Goal: Task Accomplishment & Management: Use online tool/utility

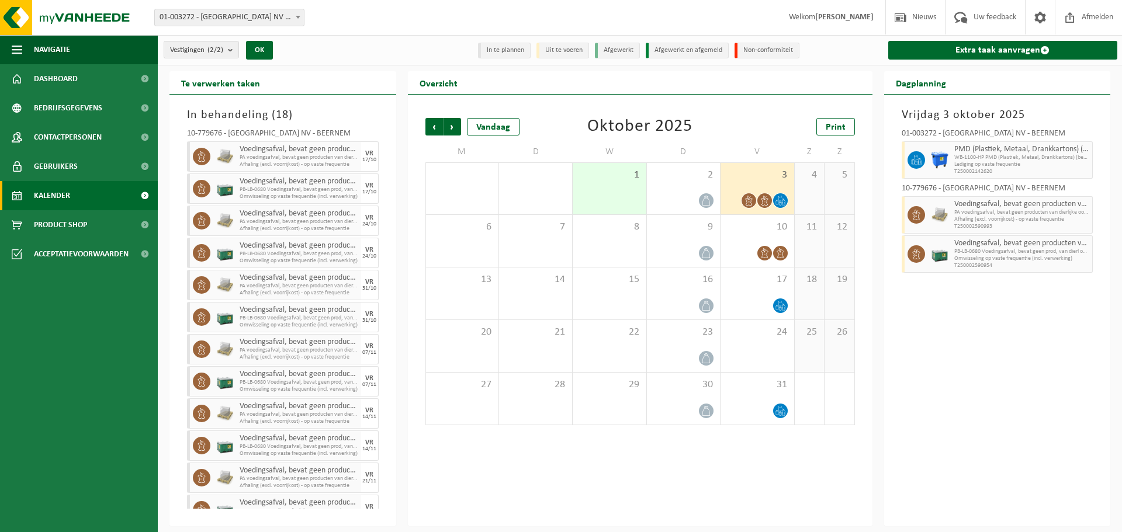
click at [575, 81] on div "Overzicht" at bounding box center [640, 82] width 465 height 23
click at [396, 43] on div "Vestigingen (2/2) Alles selecteren Alles deselecteren Actieve selecteren BELGOS…" at bounding box center [278, 49] width 241 height 25
click at [345, 57] on div "Vestigingen (2/2) Alles selecteren Alles deselecteren Actieve selecteren BELGOS…" at bounding box center [278, 49] width 241 height 25
click at [96, 22] on img at bounding box center [70, 17] width 140 height 35
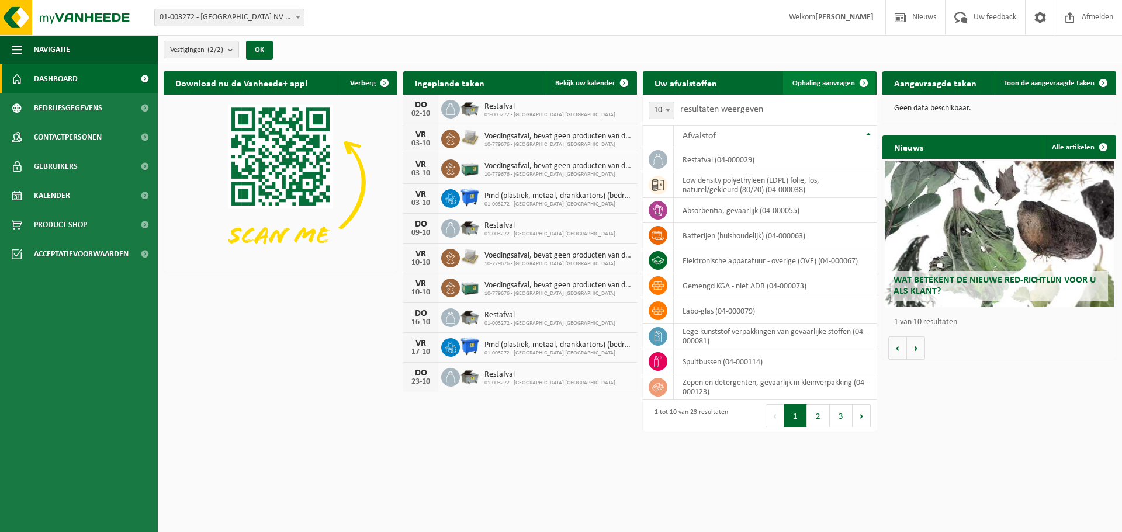
click at [829, 82] on span "Ophaling aanvragen" at bounding box center [824, 83] width 63 height 8
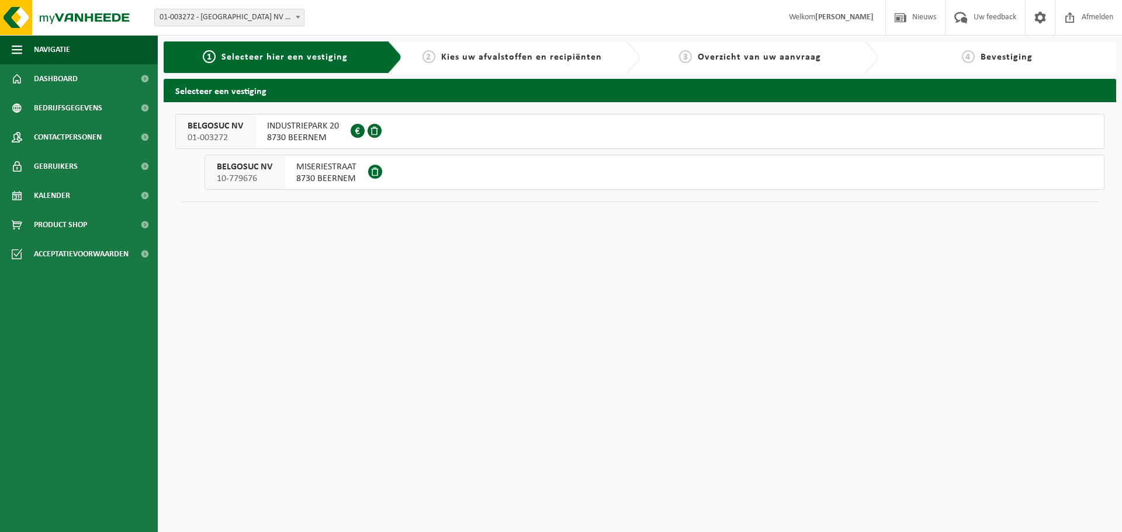
click at [421, 172] on button "BELGOSUC NV 10-779676 MISERIESTRAAT 8730 BEERNEM" at bounding box center [655, 172] width 900 height 35
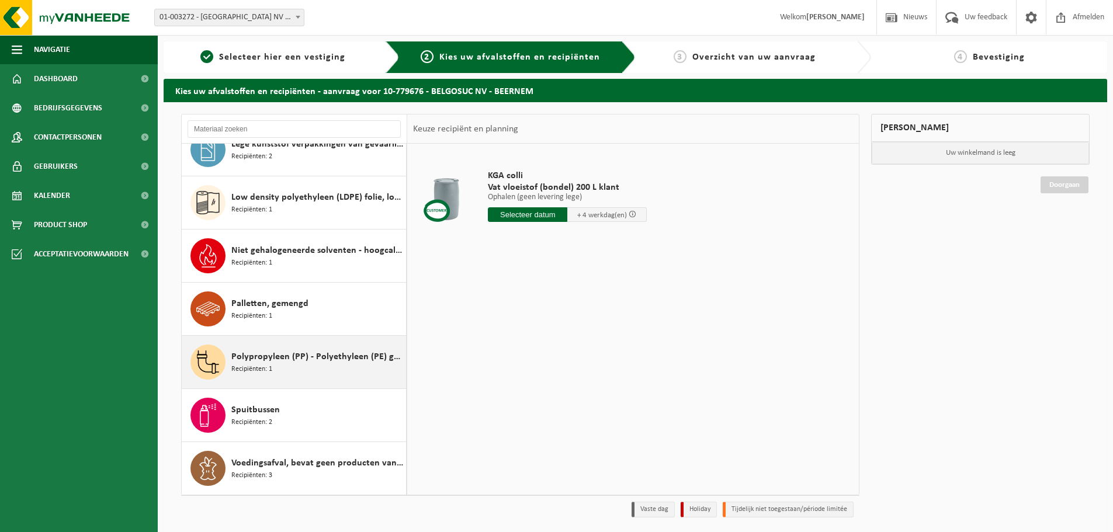
scroll to position [39, 0]
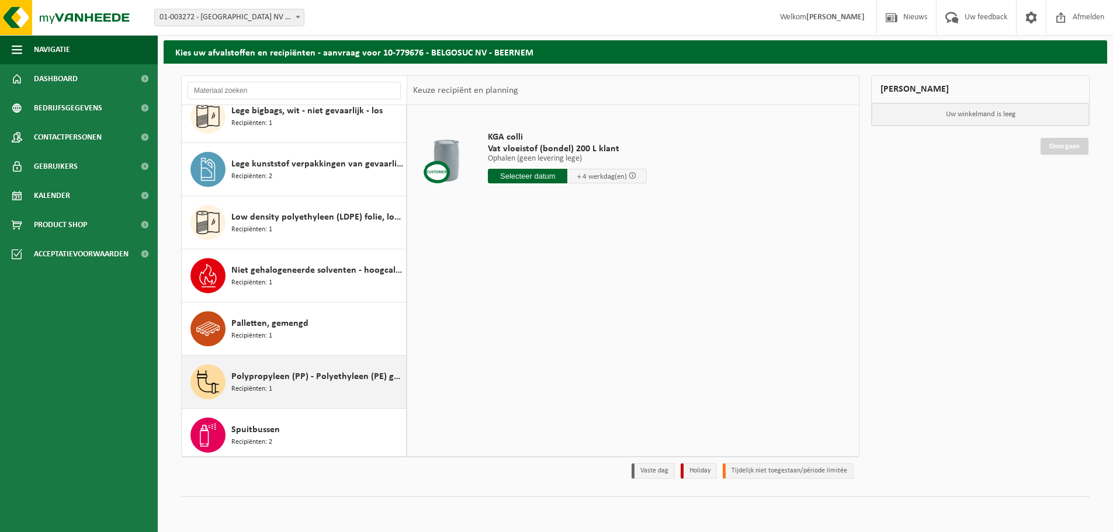
click at [338, 377] on span "Polypropyleen (PP) - Polyethyleen (PE) gemengd, hard, gekleurd" at bounding box center [317, 377] width 172 height 14
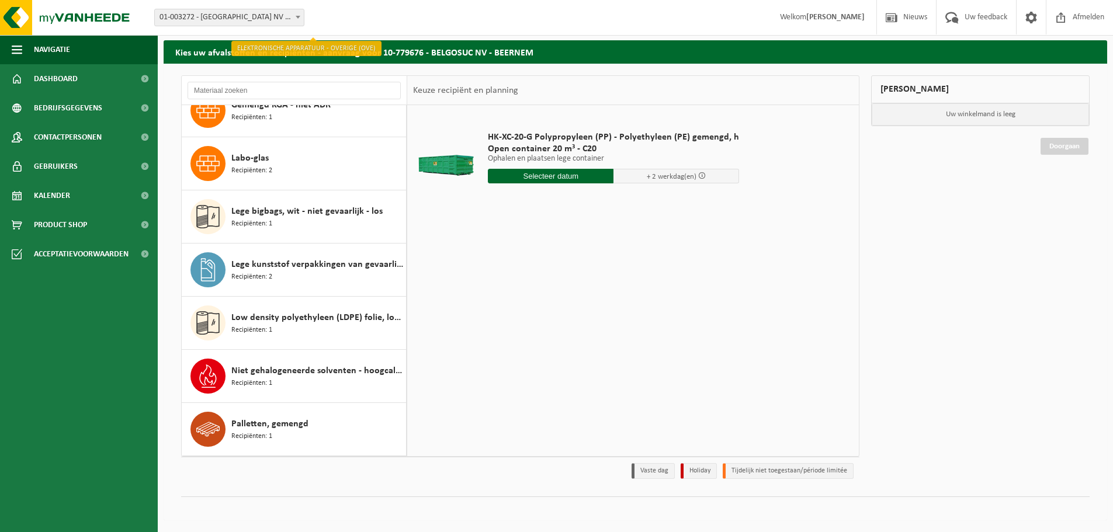
scroll to position [292, 0]
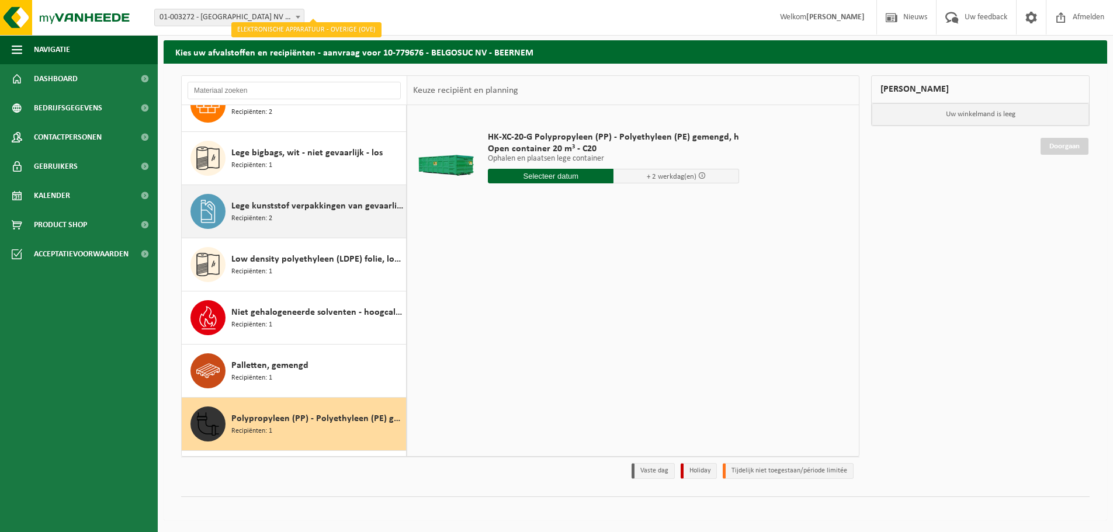
click at [333, 221] on div "Lege kunststof verpakkingen van gevaarlijke stoffen Recipiënten: 2" at bounding box center [317, 211] width 172 height 35
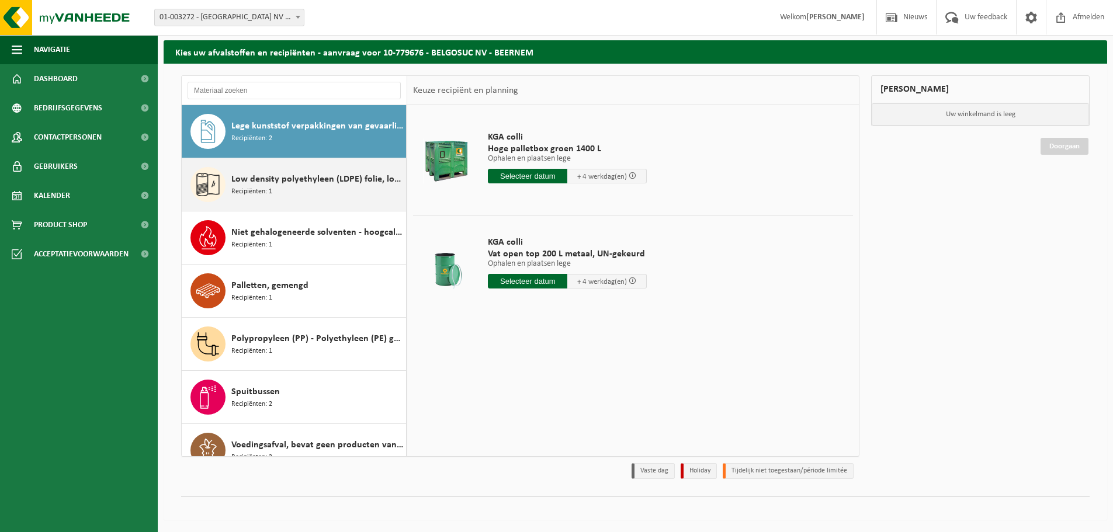
scroll to position [393, 0]
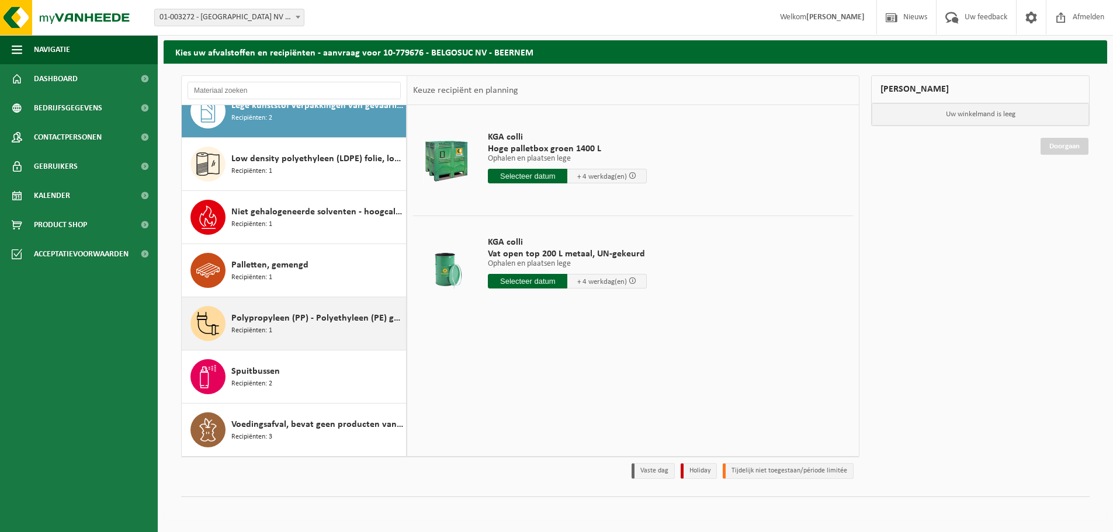
click at [290, 322] on span "Polypropyleen (PP) - Polyethyleen (PE) gemengd, hard, gekleurd" at bounding box center [317, 319] width 172 height 14
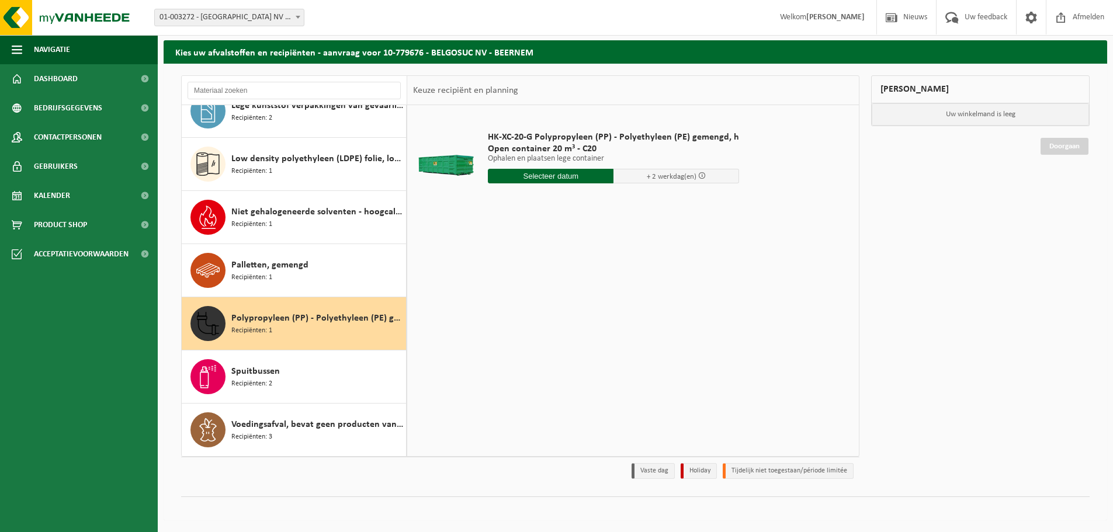
click at [555, 178] on input "text" at bounding box center [551, 176] width 126 height 15
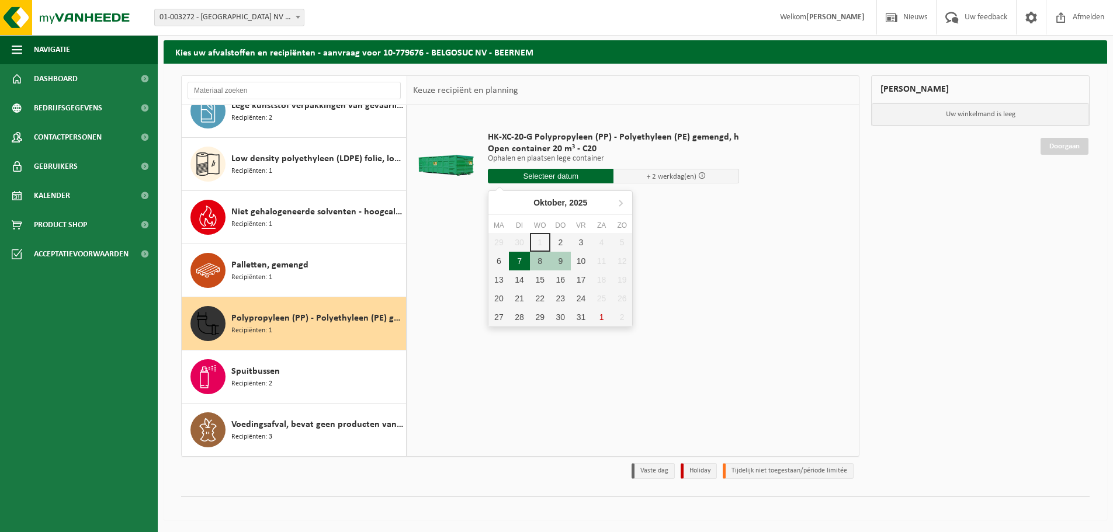
click at [518, 259] on div "7" at bounding box center [519, 261] width 20 height 19
type input "Van 2025-10-07"
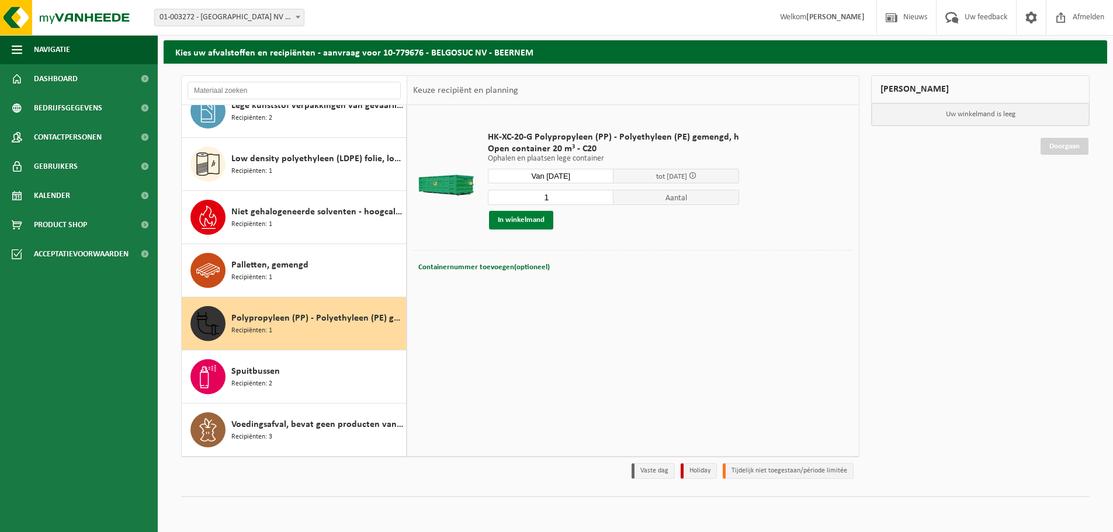
click at [548, 224] on button "In winkelmand" at bounding box center [521, 220] width 64 height 19
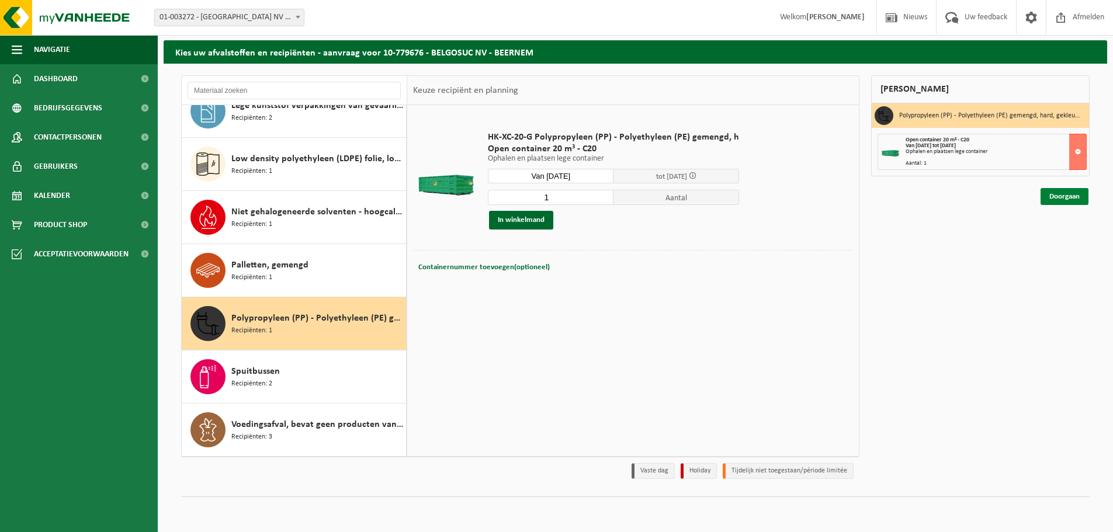
click at [1068, 199] on link "Doorgaan" at bounding box center [1065, 196] width 48 height 17
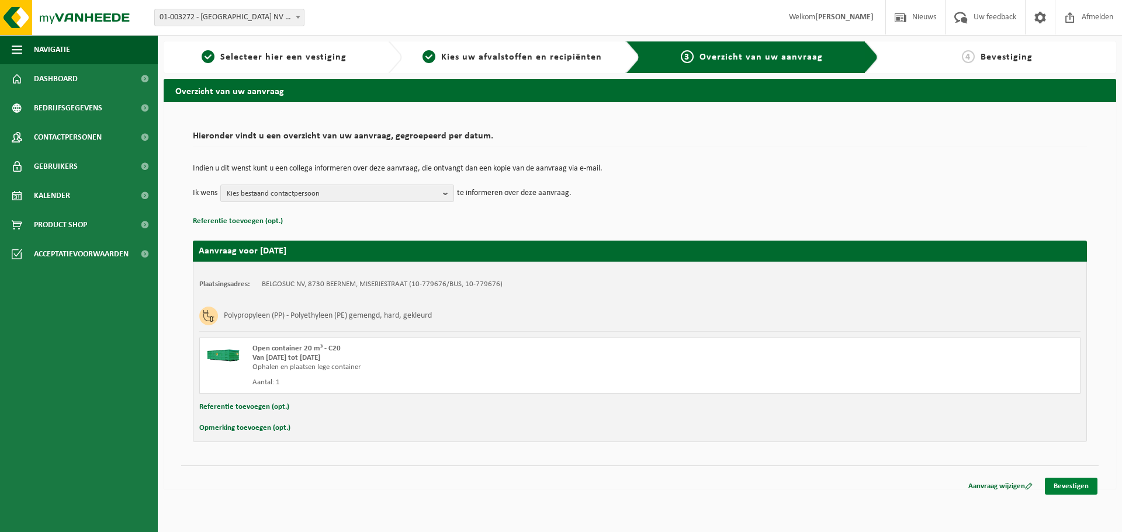
click at [1077, 488] on link "Bevestigen" at bounding box center [1071, 486] width 53 height 17
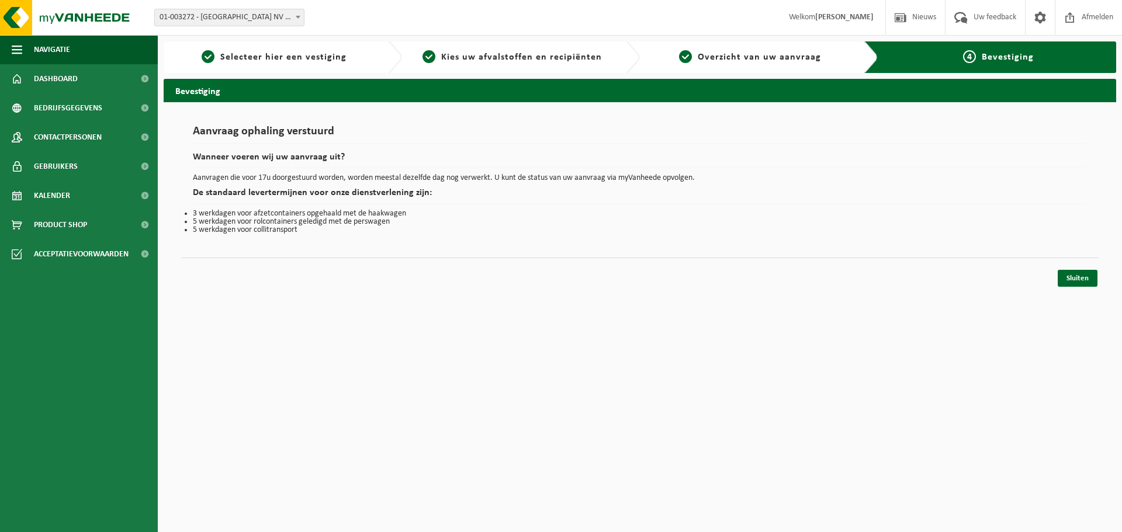
click at [460, 337] on html "Vestiging: 01-003272 - [GEOGRAPHIC_DATA] [GEOGRAPHIC_DATA] - BEERNEM 10-779676 …" at bounding box center [561, 266] width 1122 height 532
click at [65, 15] on img at bounding box center [70, 17] width 140 height 35
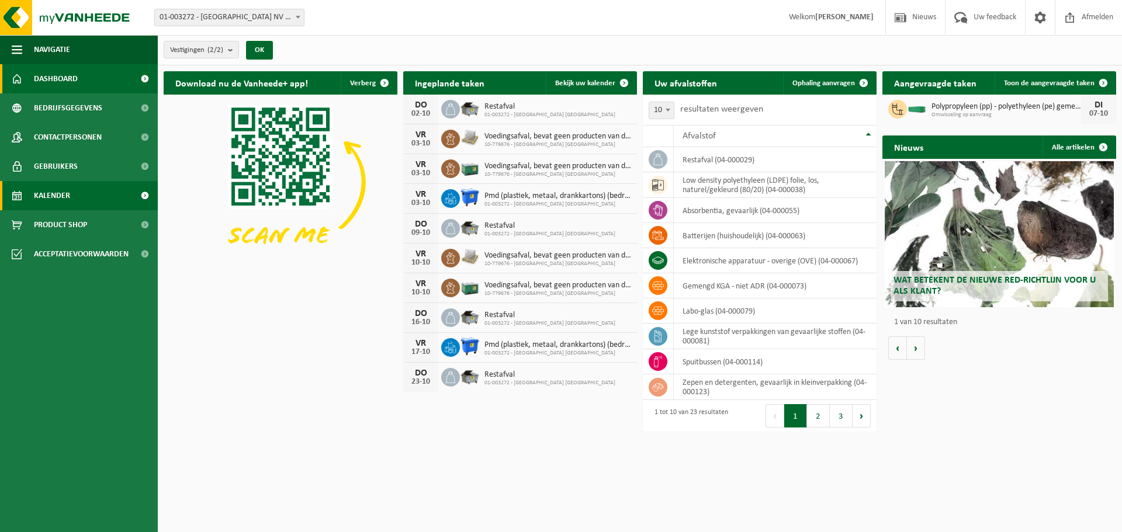
click at [85, 185] on link "Kalender" at bounding box center [79, 195] width 158 height 29
